Goal: Transaction & Acquisition: Book appointment/travel/reservation

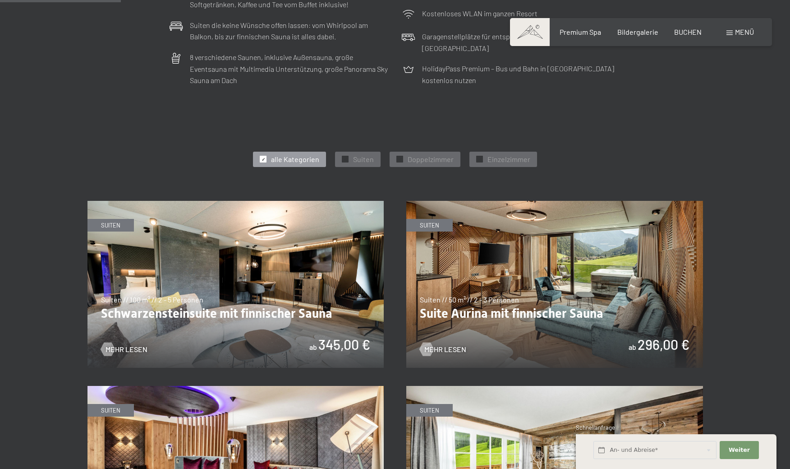
scroll to position [426, 0]
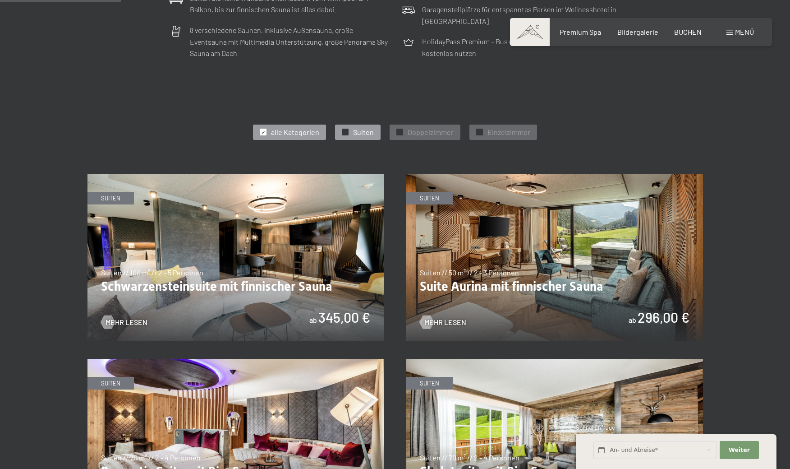
click at [356, 128] on span "Suiten" at bounding box center [363, 132] width 21 height 10
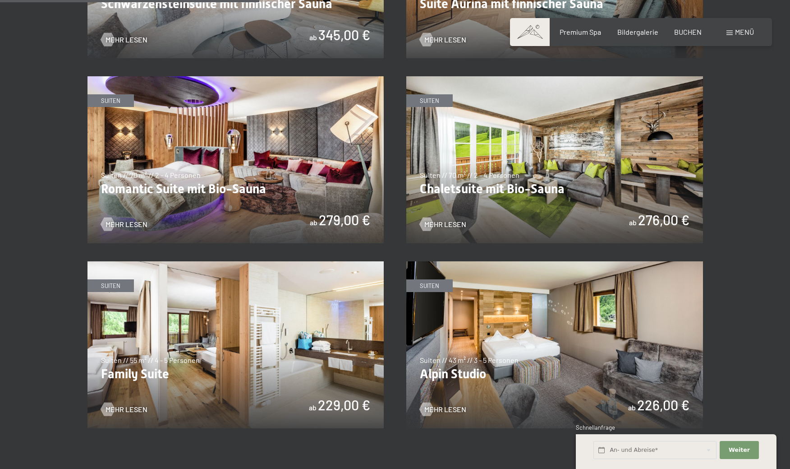
scroll to position [709, 0]
click at [327, 187] on img at bounding box center [236, 159] width 297 height 167
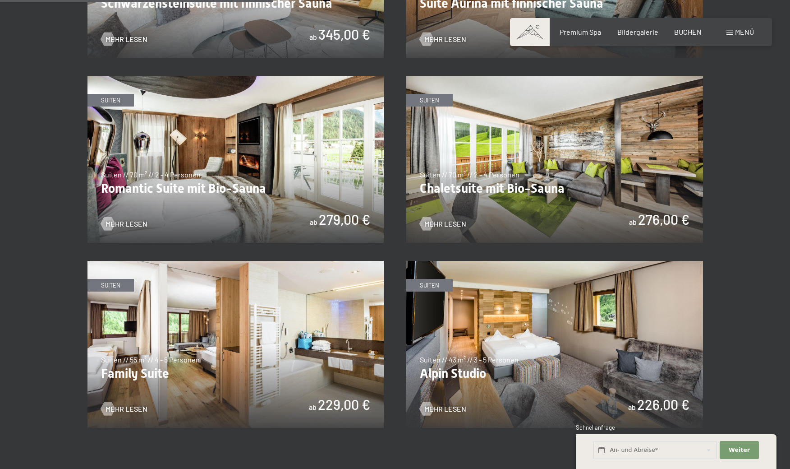
click at [327, 187] on img at bounding box center [236, 159] width 297 height 167
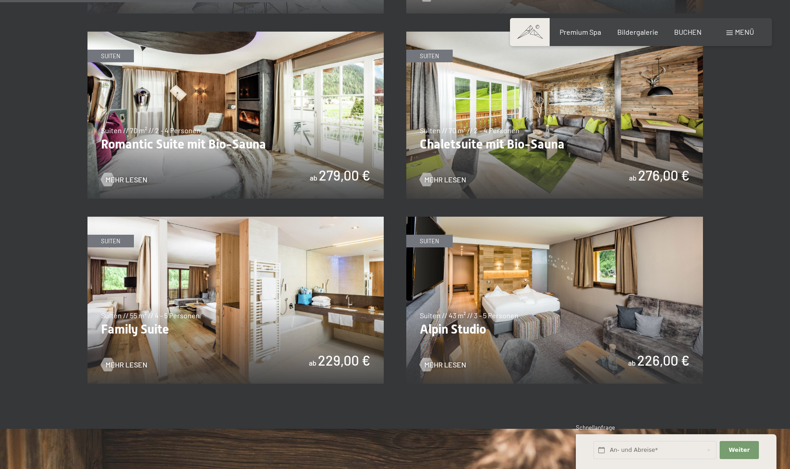
scroll to position [757, 0]
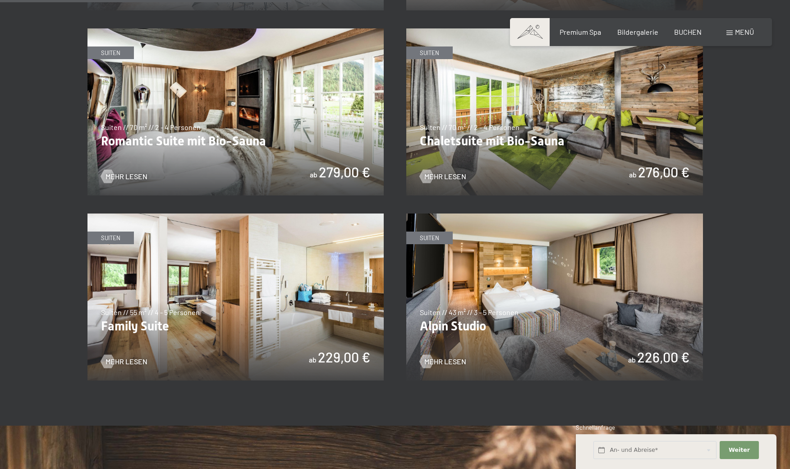
click at [465, 246] on img at bounding box center [554, 296] width 297 height 167
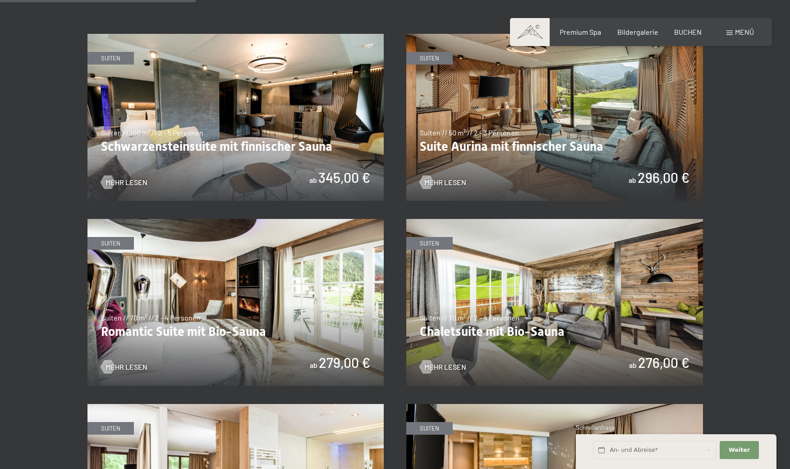
scroll to position [568, 0]
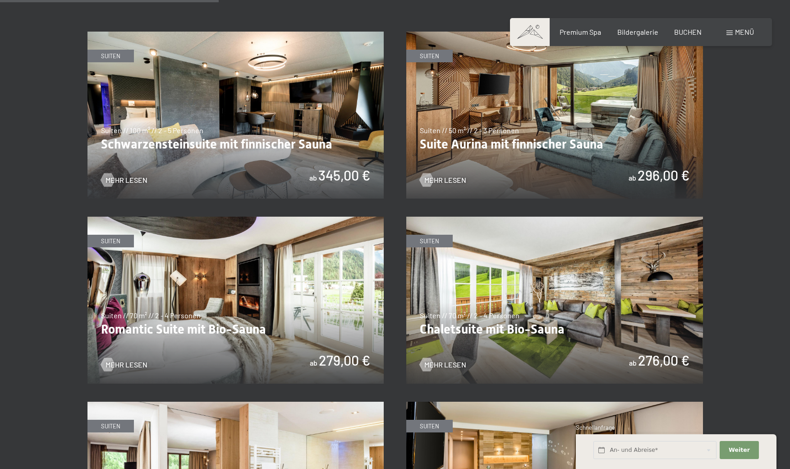
click at [253, 147] on img at bounding box center [236, 115] width 297 height 167
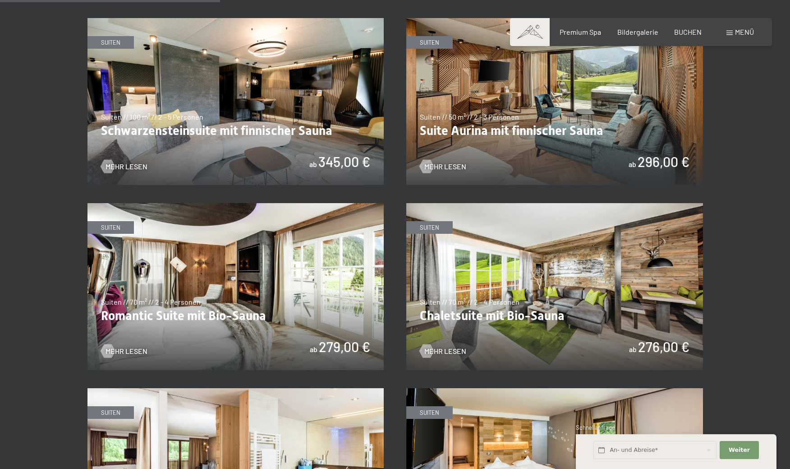
scroll to position [586, 0]
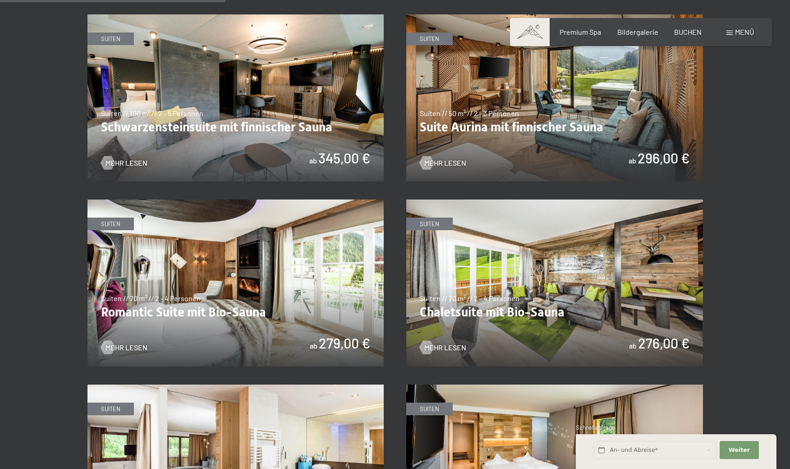
click at [486, 101] on img at bounding box center [554, 97] width 297 height 167
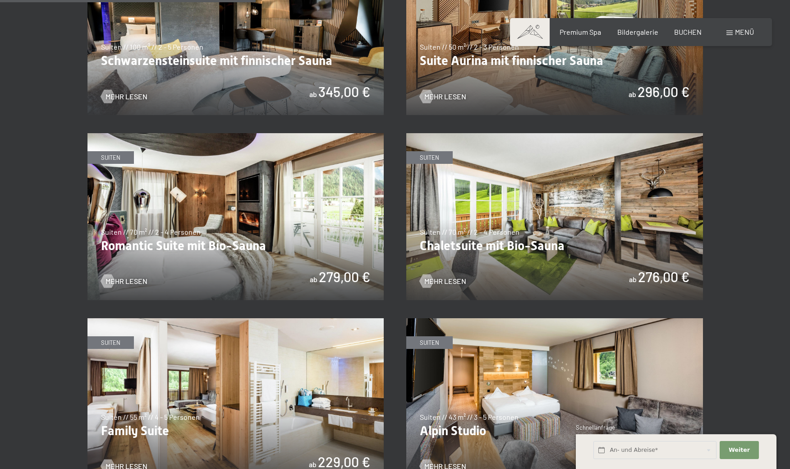
scroll to position [666, 0]
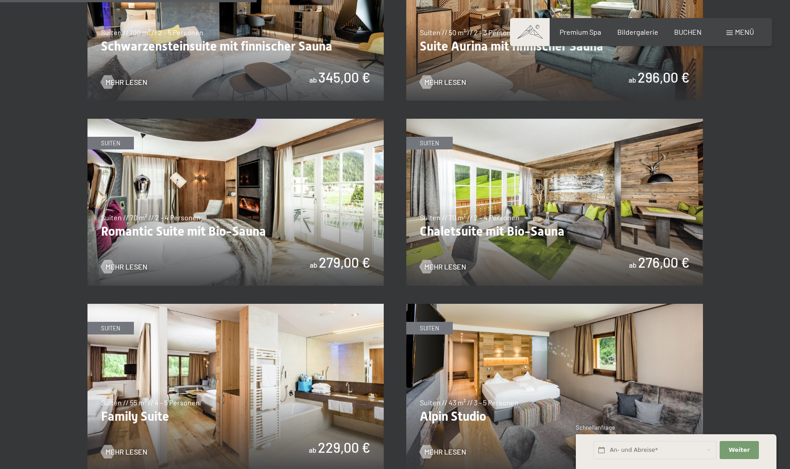
click at [475, 218] on img at bounding box center [554, 202] width 297 height 167
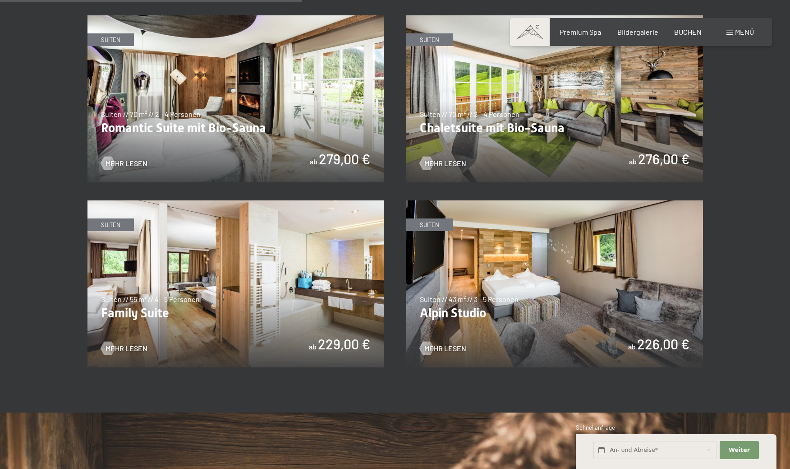
scroll to position [784, 0]
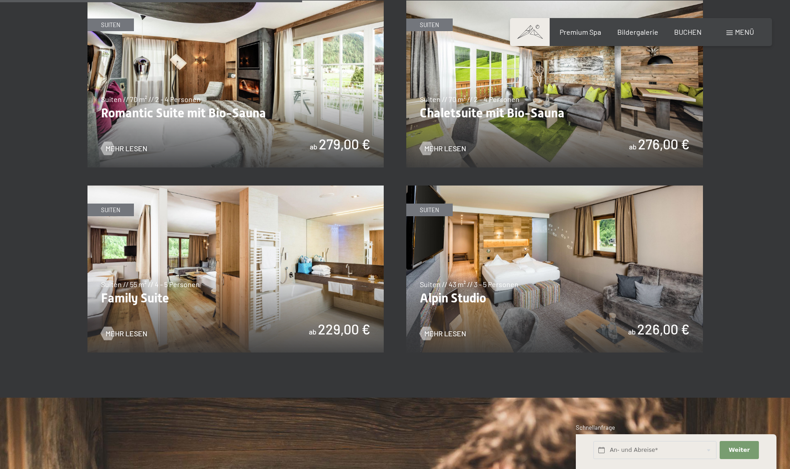
click at [310, 264] on span "Einwilligung Marketing*" at bounding box center [346, 260] width 74 height 9
click at [304, 264] on input "Einwilligung Marketing*" at bounding box center [299, 260] width 9 height 9
click at [251, 265] on img at bounding box center [236, 268] width 297 height 167
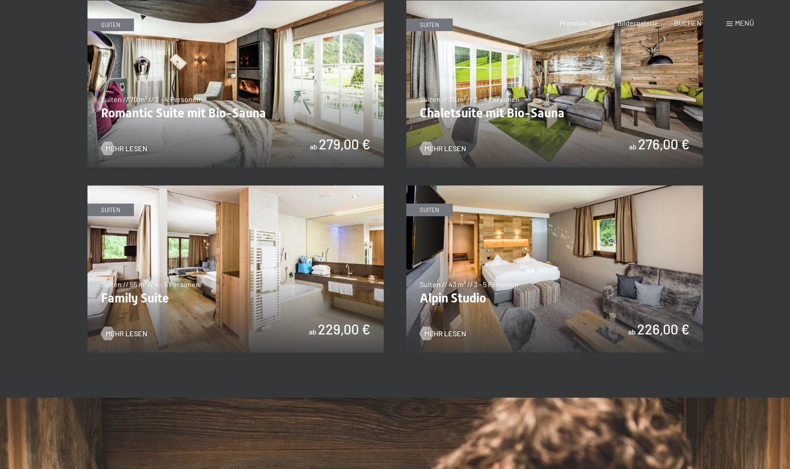
scroll to position [0, 0]
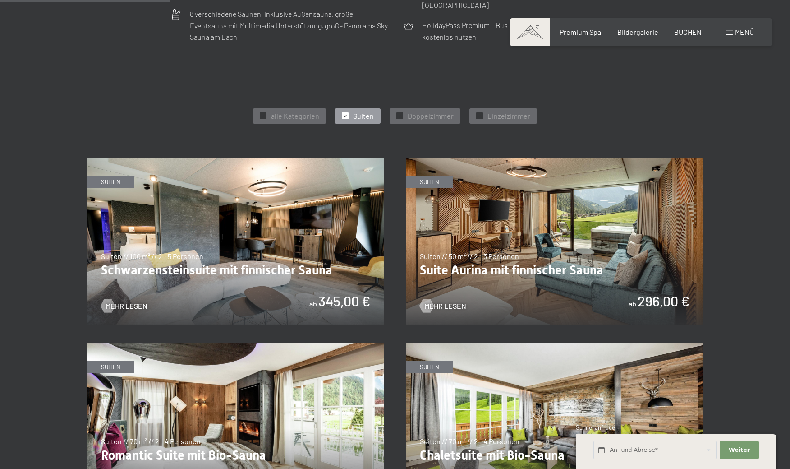
click at [280, 250] on img at bounding box center [236, 240] width 297 height 167
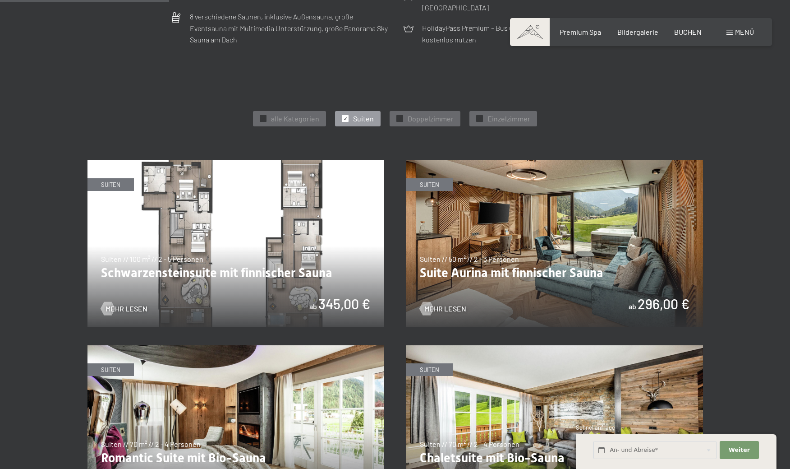
click at [286, 240] on img at bounding box center [236, 243] width 297 height 167
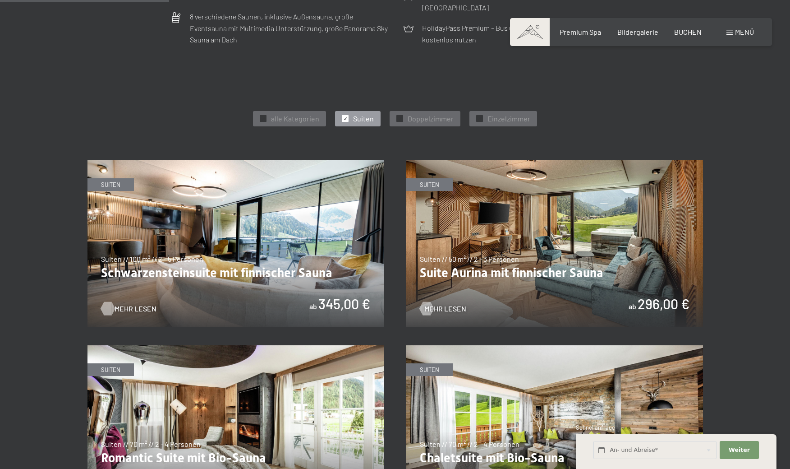
click at [136, 307] on span "Mehr Lesen" at bounding box center [136, 309] width 42 height 10
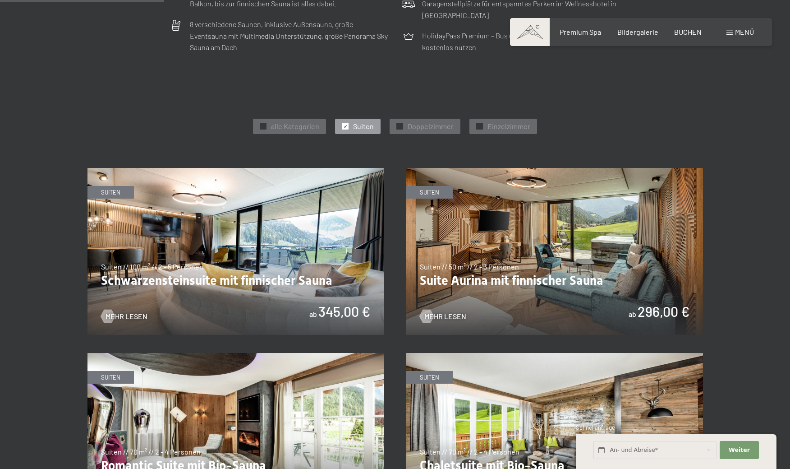
scroll to position [433, 0]
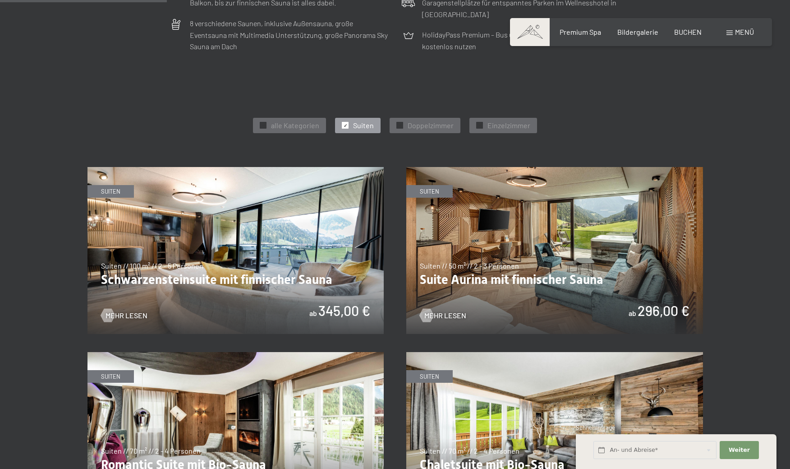
click at [346, 122] on span "✓" at bounding box center [346, 125] width 4 height 6
click at [399, 123] on span "✓" at bounding box center [400, 125] width 4 height 6
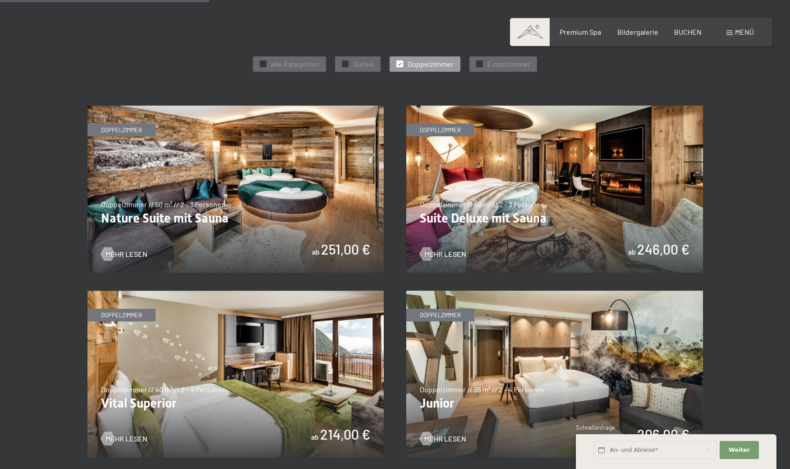
scroll to position [494, 0]
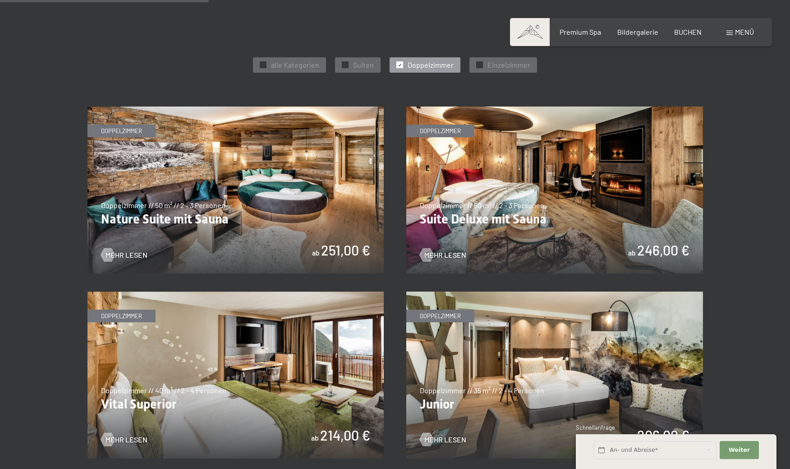
click at [336, 172] on img at bounding box center [236, 189] width 297 height 167
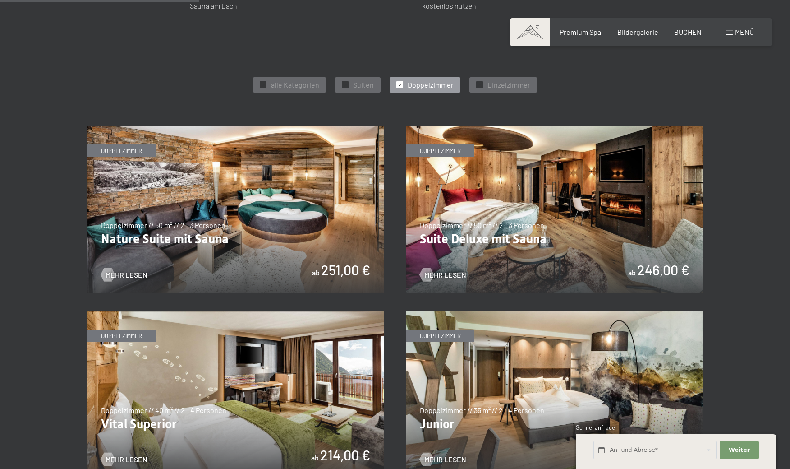
scroll to position [469, 0]
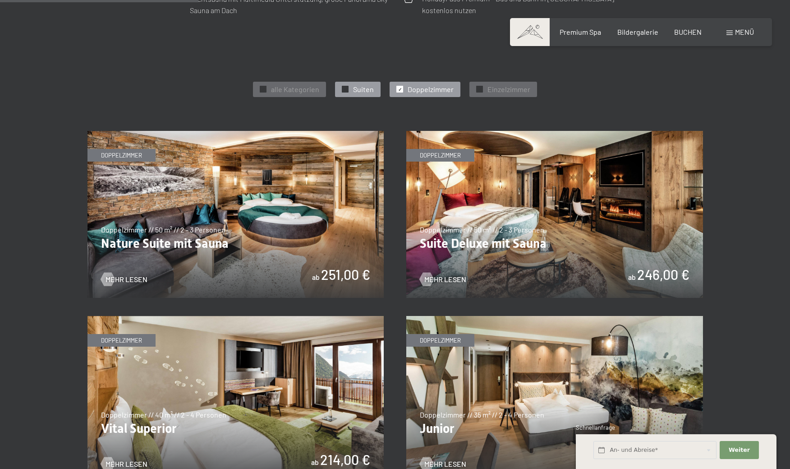
click at [345, 86] on span "✓" at bounding box center [346, 89] width 4 height 6
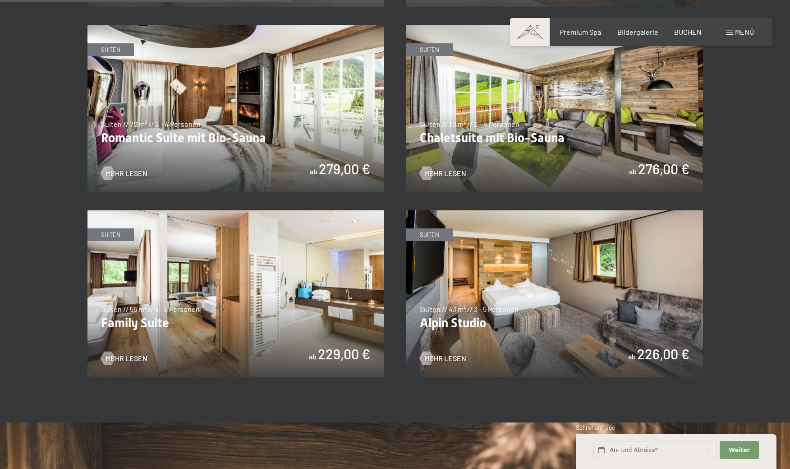
scroll to position [761, 0]
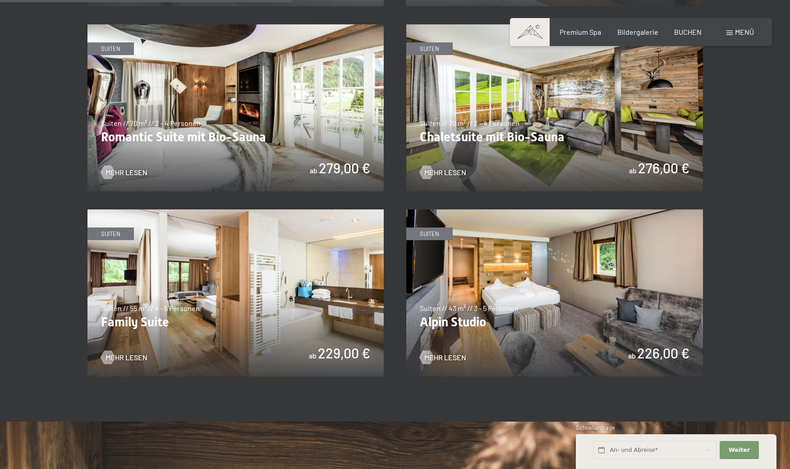
click at [313, 259] on span "Einwilligung Marketing*" at bounding box center [346, 260] width 74 height 9
click at [304, 259] on input "Einwilligung Marketing*" at bounding box center [299, 260] width 9 height 9
checkbox input "false"
click at [221, 295] on img at bounding box center [236, 292] width 297 height 167
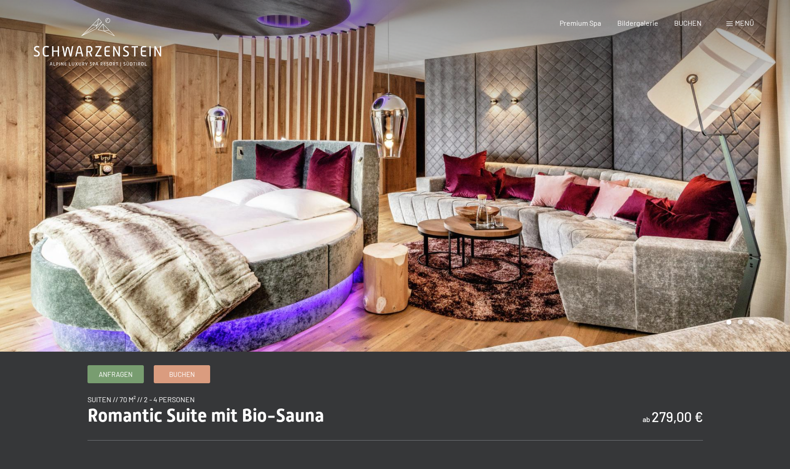
click at [738, 304] on div at bounding box center [592, 175] width 395 height 351
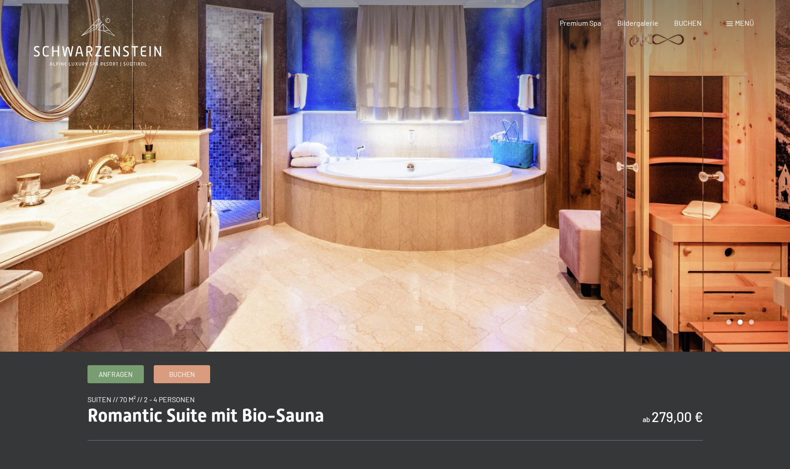
click at [739, 304] on div at bounding box center [592, 175] width 395 height 351
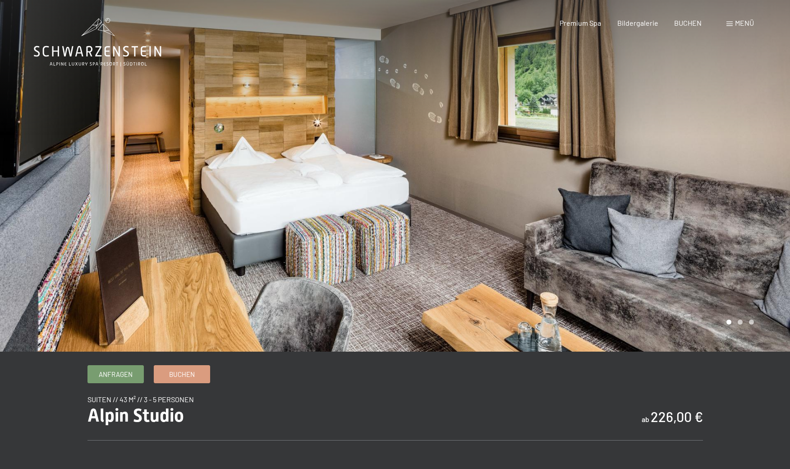
click at [750, 280] on div at bounding box center [592, 175] width 395 height 351
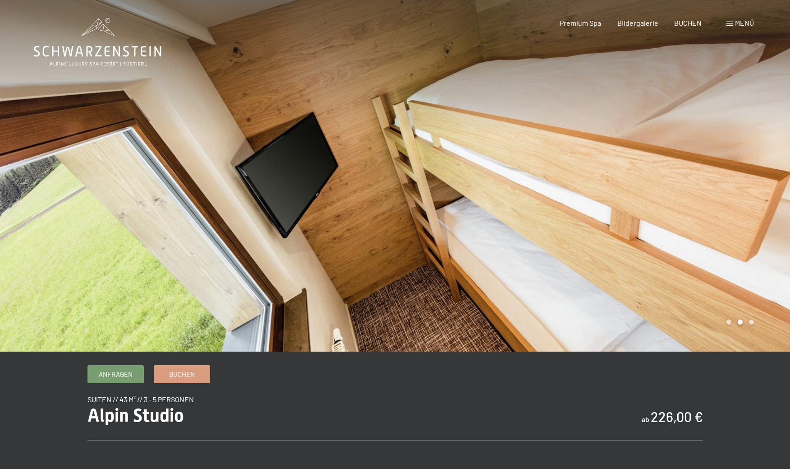
click at [750, 280] on div at bounding box center [592, 175] width 395 height 351
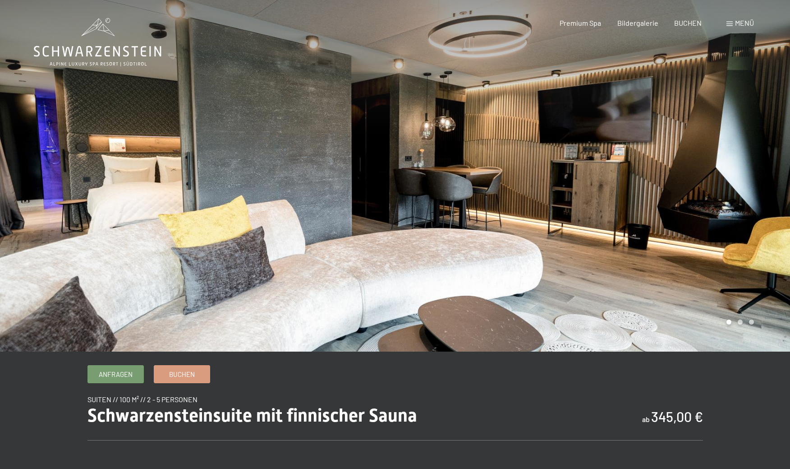
click at [734, 289] on div at bounding box center [592, 175] width 395 height 351
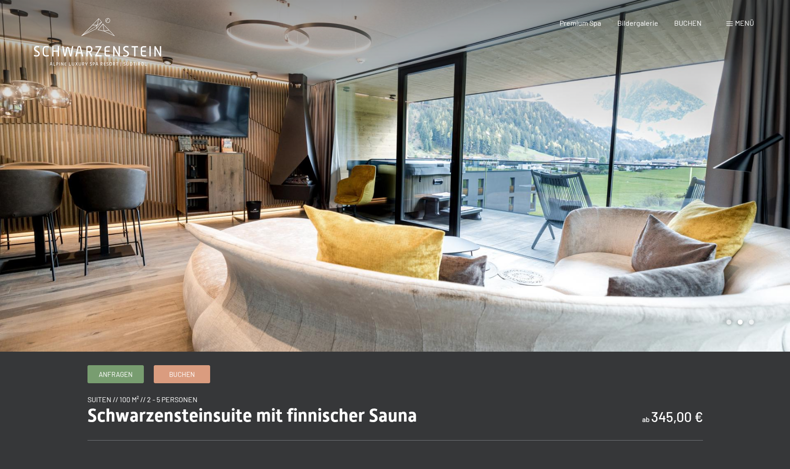
click at [734, 289] on div at bounding box center [592, 175] width 395 height 351
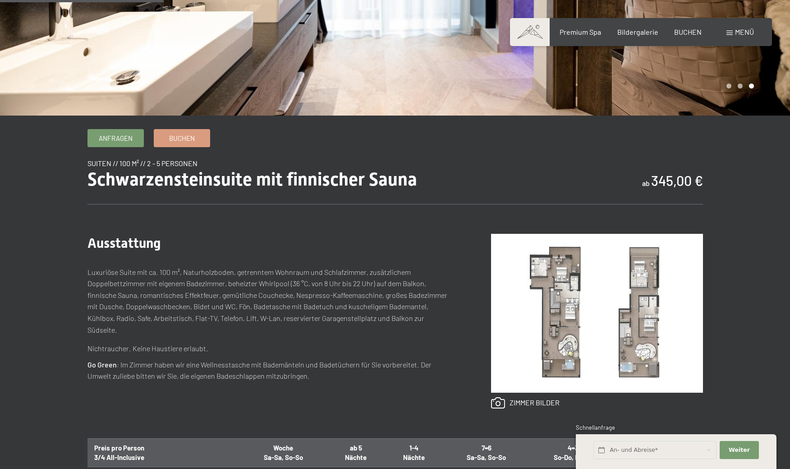
scroll to position [235, 0]
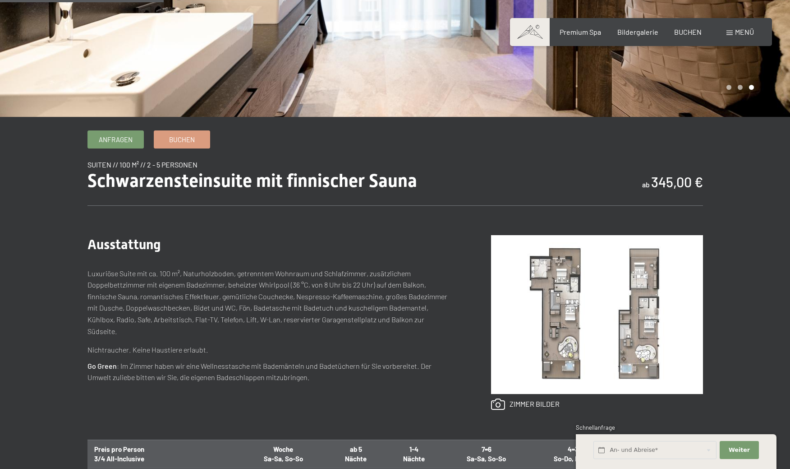
click at [631, 324] on img at bounding box center [597, 314] width 212 height 159
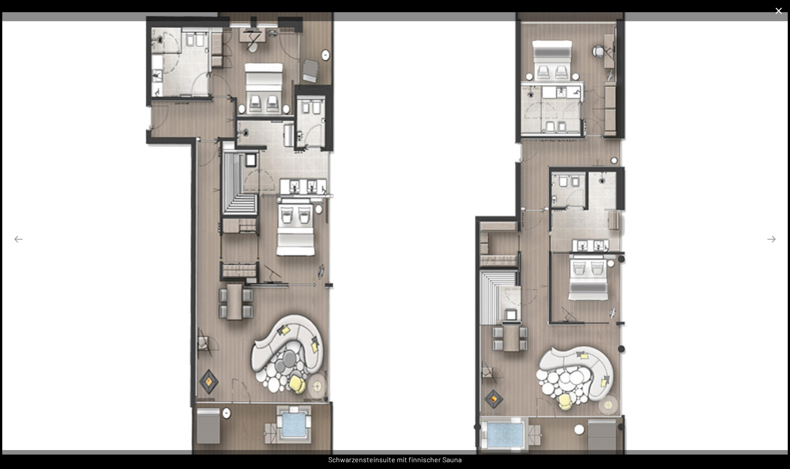
click at [779, 10] on button "Close gallery" at bounding box center [779, 10] width 23 height 21
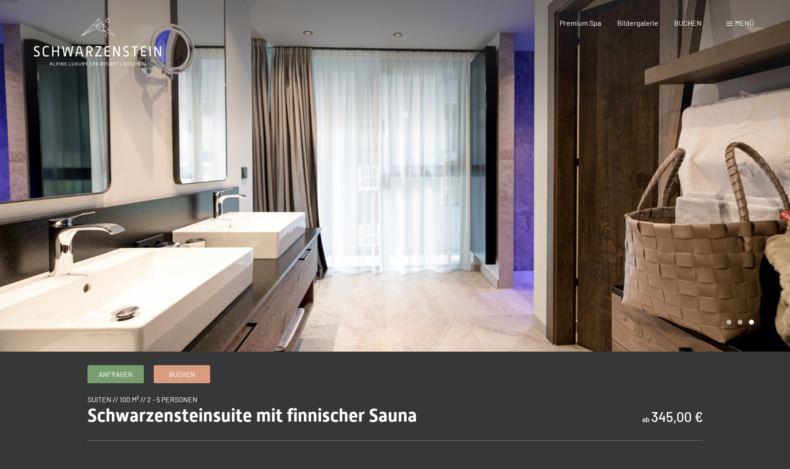
scroll to position [0, 0]
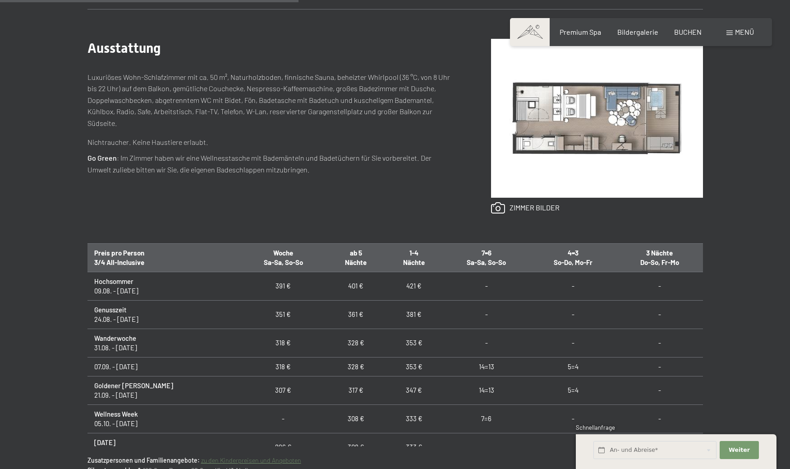
scroll to position [443, 0]
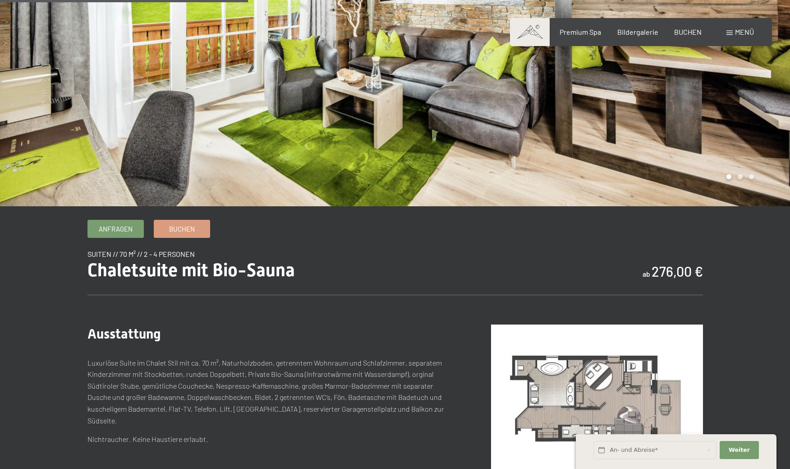
scroll to position [37, 0]
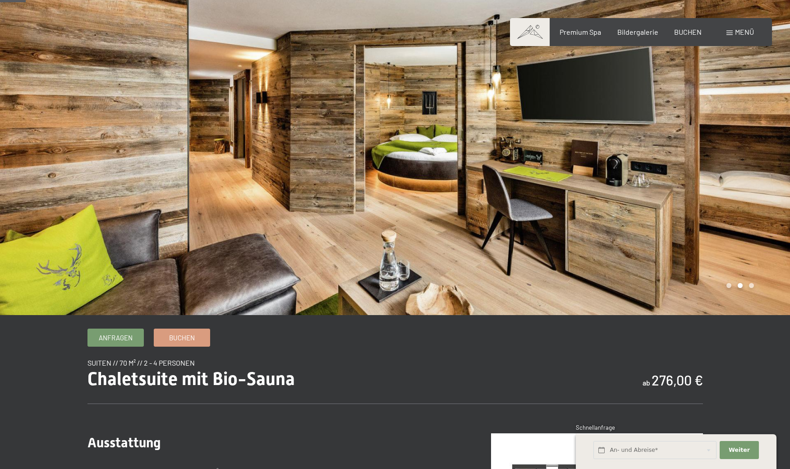
click at [750, 277] on div at bounding box center [592, 138] width 395 height 351
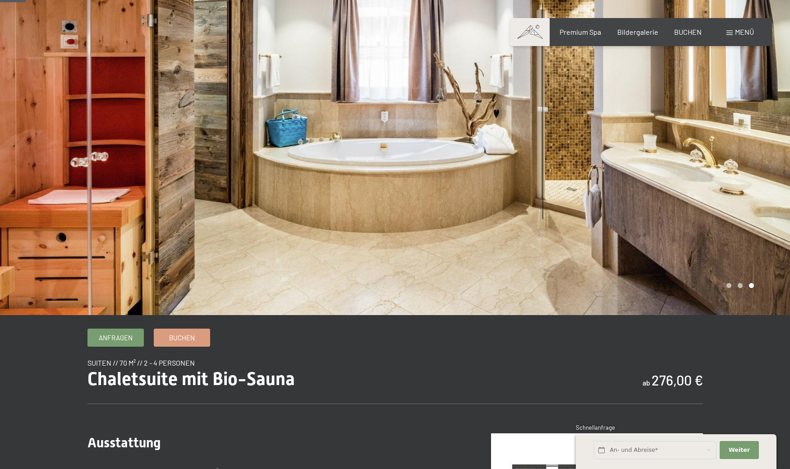
click at [751, 276] on div at bounding box center [592, 138] width 395 height 351
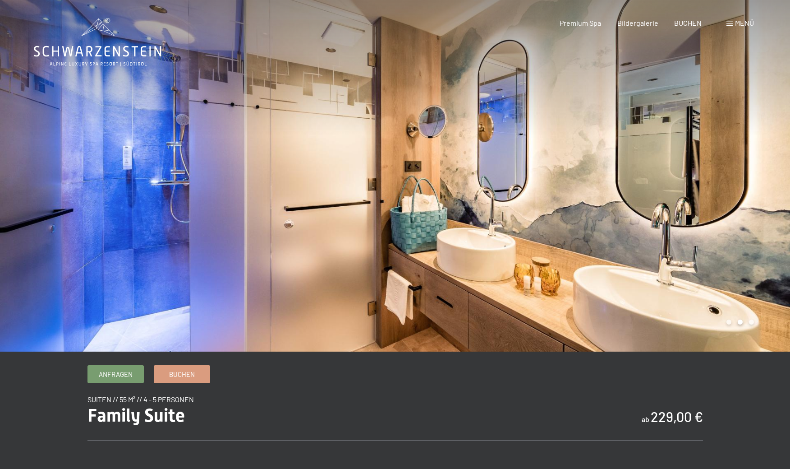
click at [650, 272] on div at bounding box center [592, 175] width 395 height 351
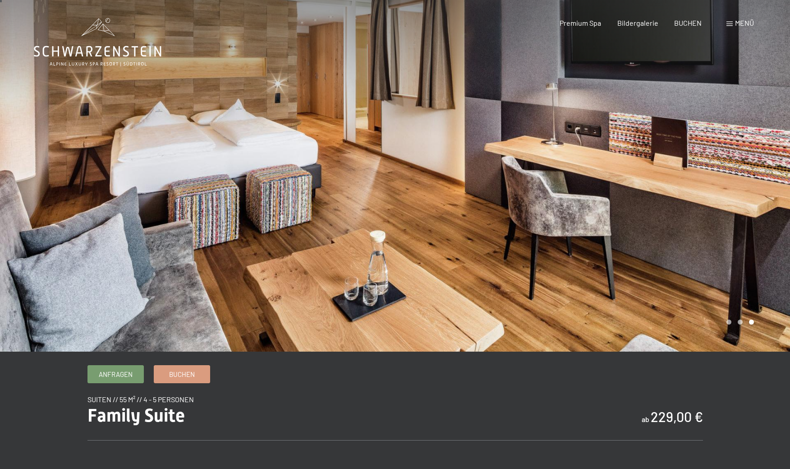
scroll to position [0, 0]
click at [702, 198] on div at bounding box center [592, 175] width 395 height 351
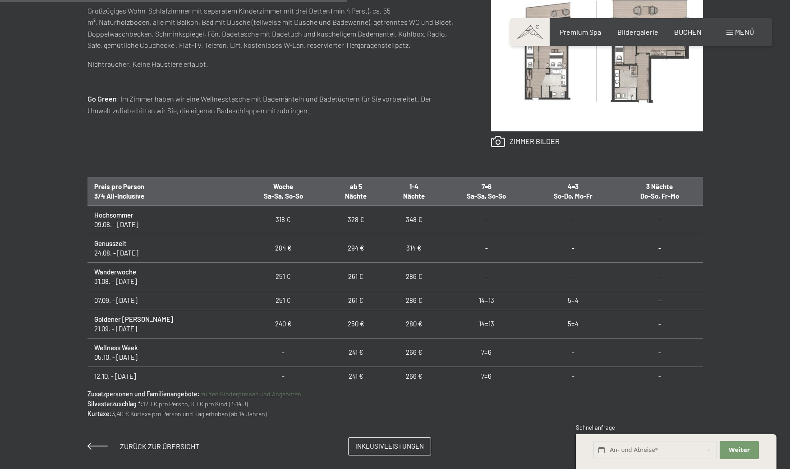
scroll to position [500, 0]
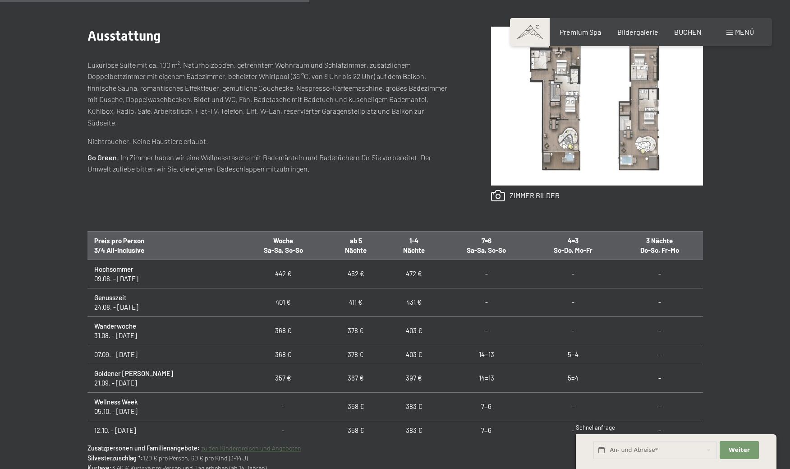
scroll to position [0, 0]
drag, startPoint x: 382, startPoint y: 378, endPoint x: 396, endPoint y: 378, distance: 14.0
click at [396, 378] on td "397 €" at bounding box center [414, 377] width 58 height 28
click at [399, 380] on td "397 €" at bounding box center [414, 377] width 58 height 28
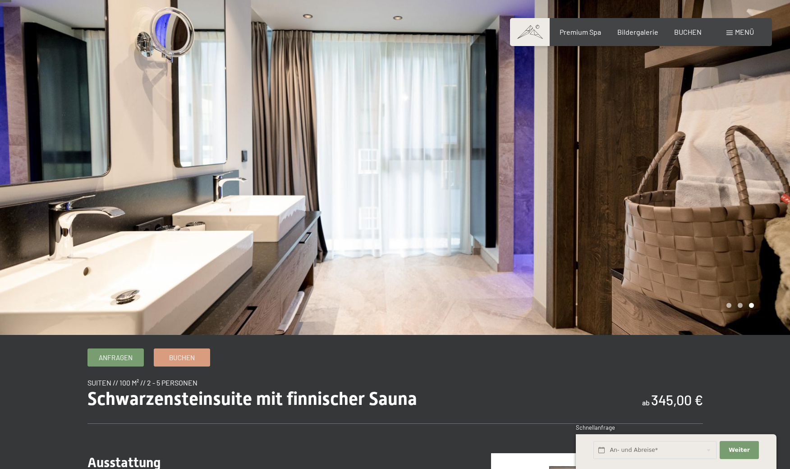
scroll to position [15, 0]
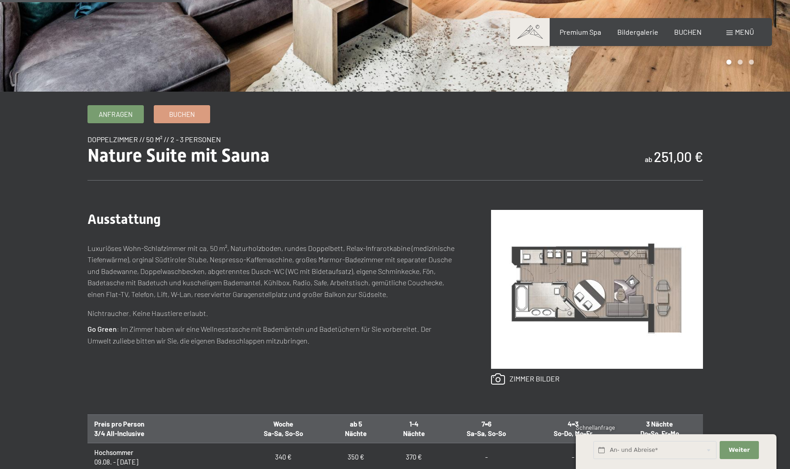
scroll to position [261, 0]
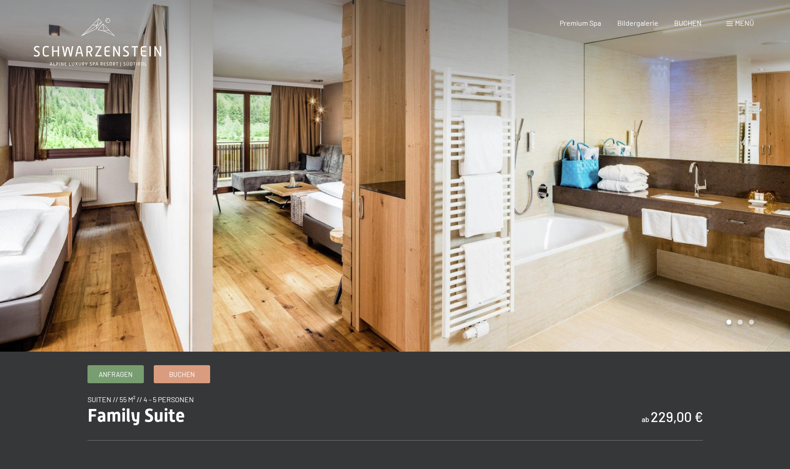
scroll to position [3, 0]
